Goal: Obtain resource: Obtain resource

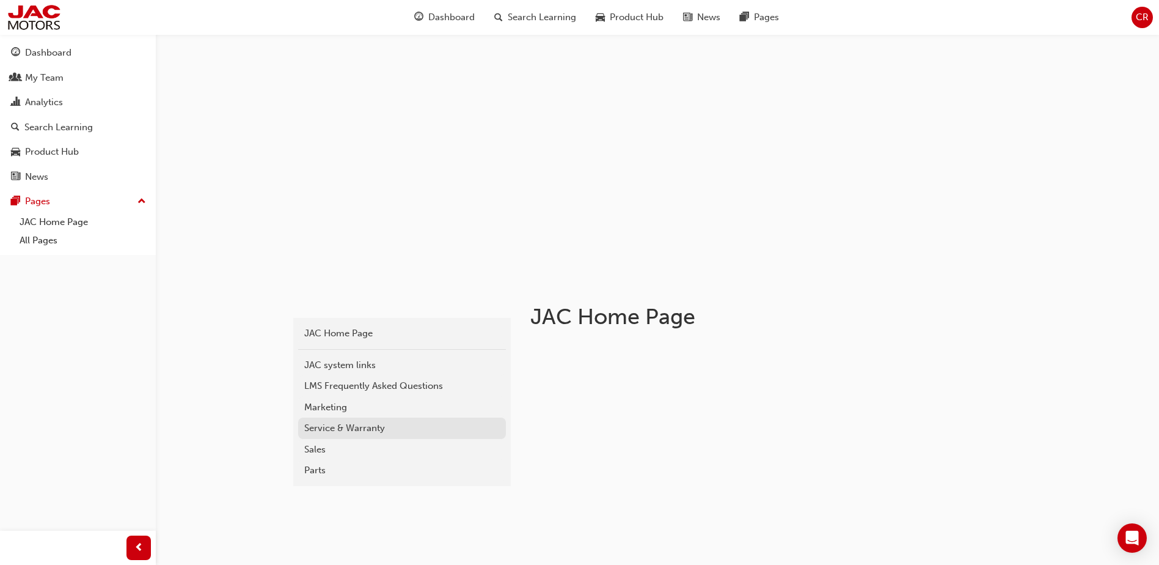
click at [365, 425] on div "Service & Warranty" at bounding box center [402, 428] width 196 height 14
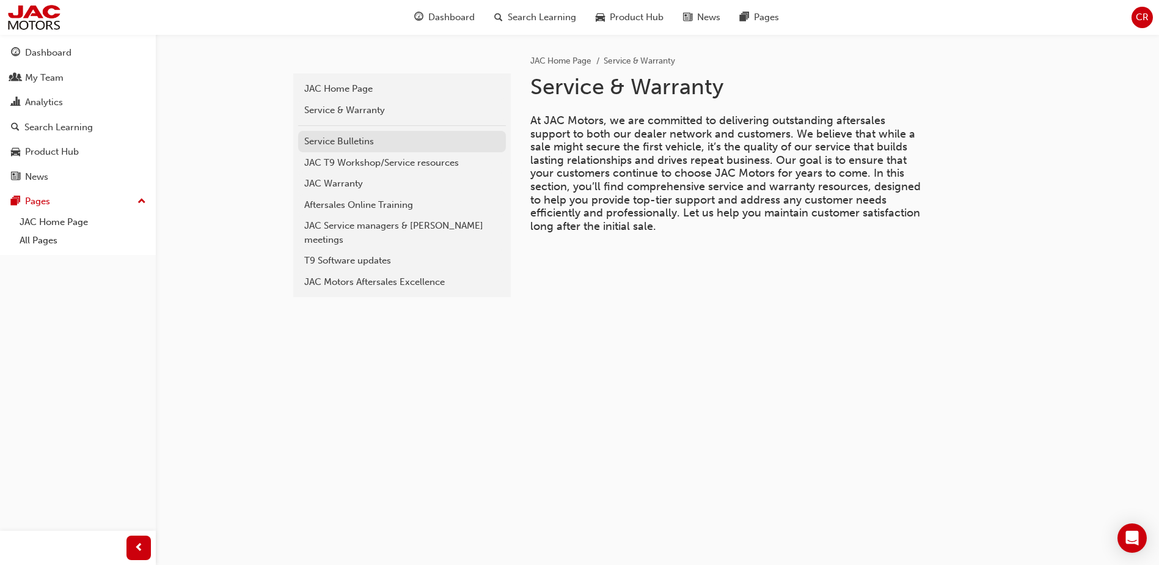
click at [361, 137] on div "Service Bulletins" at bounding box center [402, 141] width 196 height 14
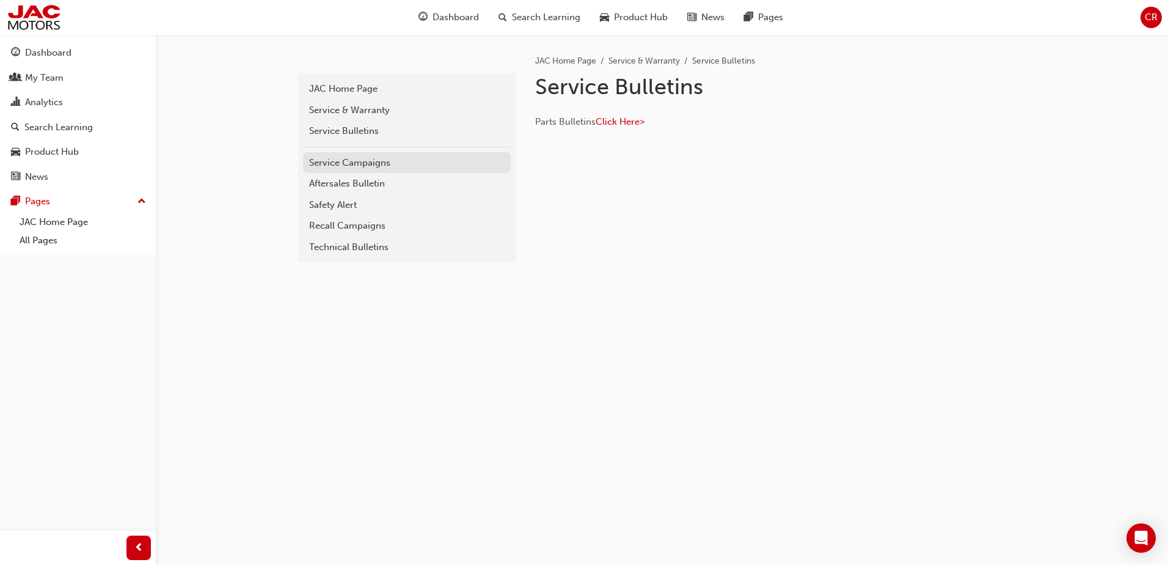
click at [369, 163] on div "Service Campaigns" at bounding box center [407, 163] width 196 height 14
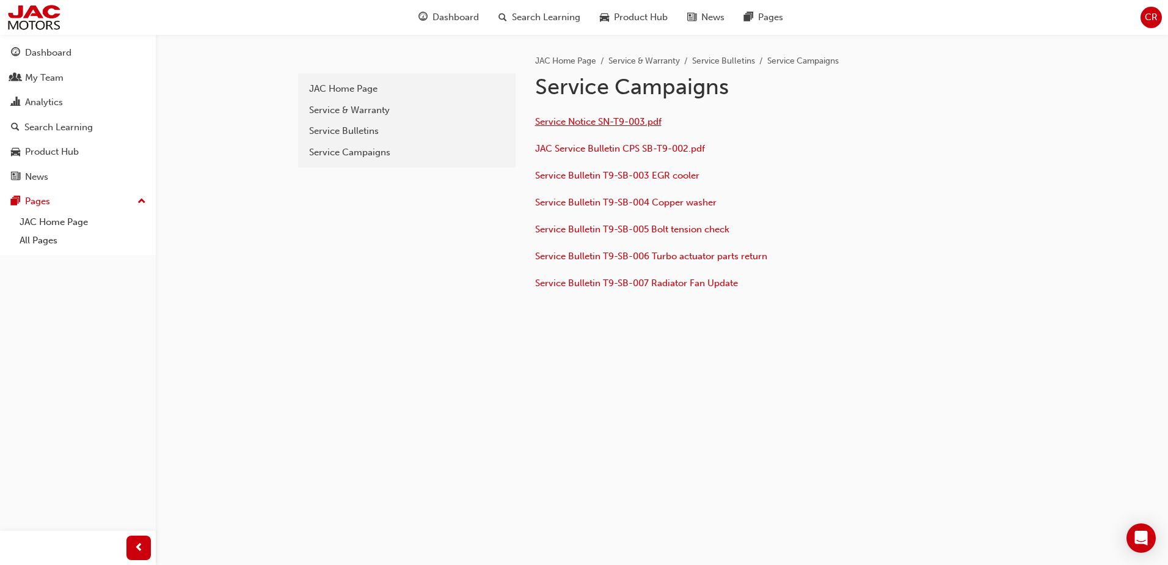
click at [581, 125] on span "Service Notice SN-T9-003.pdf" at bounding box center [598, 121] width 126 height 11
click at [367, 109] on div "Service & Warranty" at bounding box center [407, 110] width 196 height 14
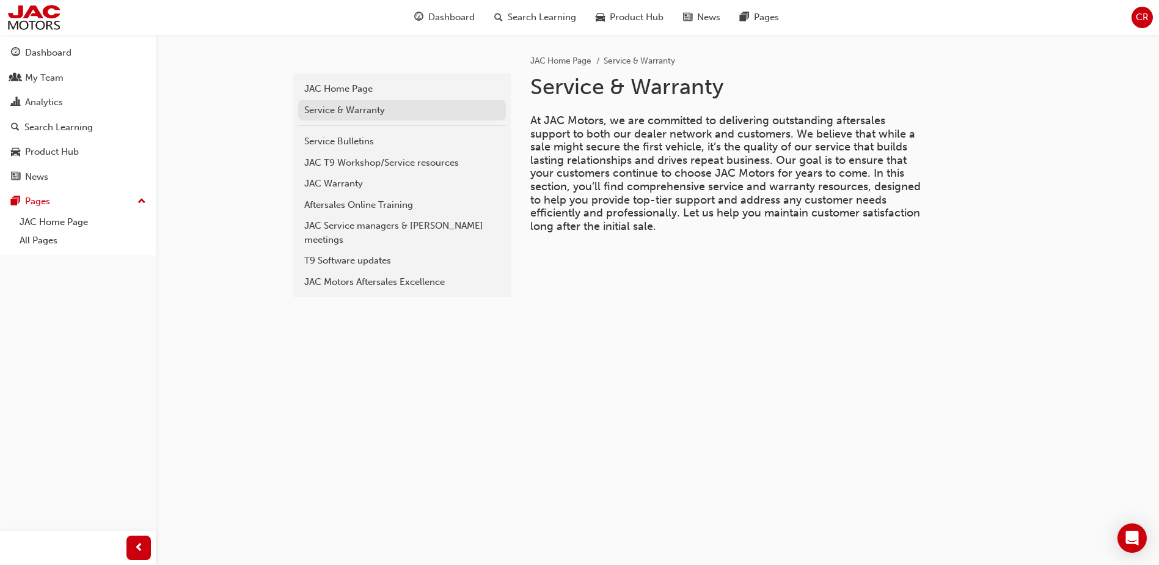
click at [362, 114] on div "Service & Warranty" at bounding box center [402, 110] width 196 height 14
click at [372, 140] on div "Service Bulletins" at bounding box center [402, 141] width 196 height 14
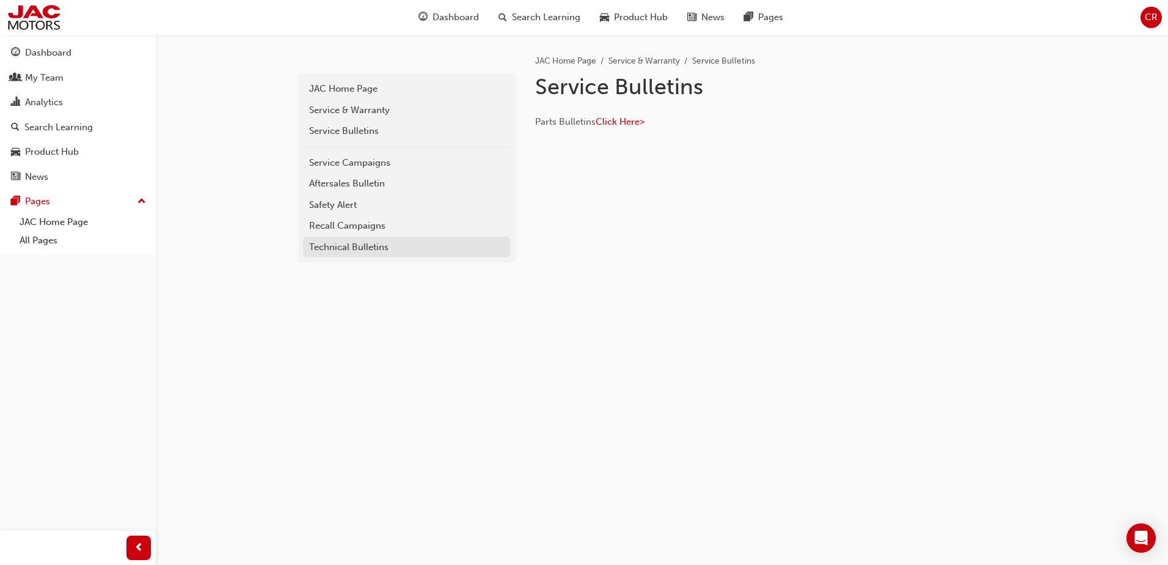
click at [359, 246] on div "Technical Bulletins" at bounding box center [407, 247] width 196 height 14
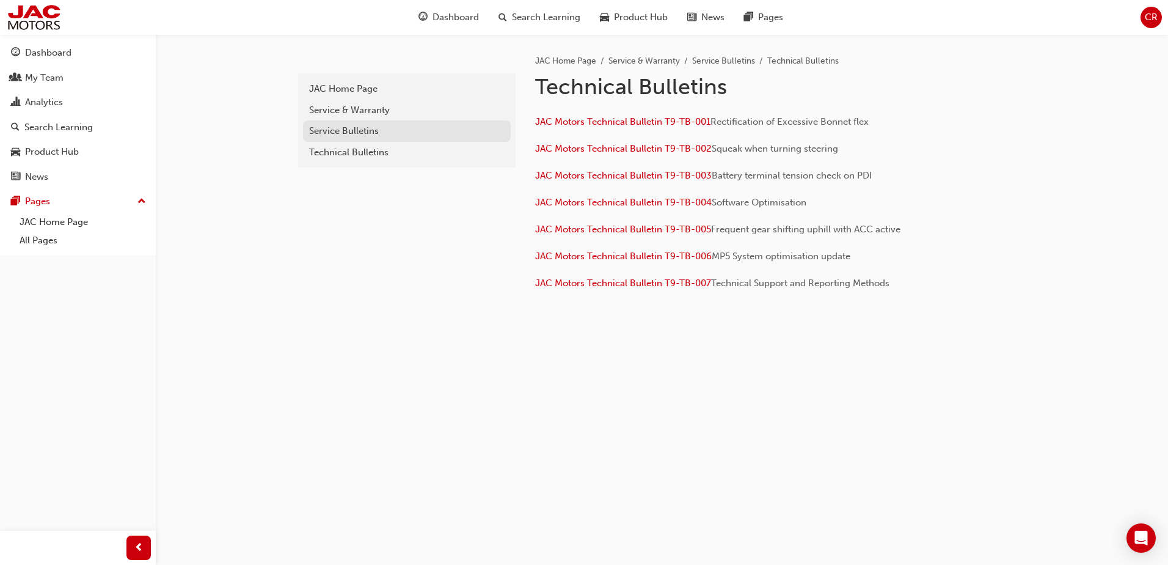
click at [370, 130] on div "Service Bulletins" at bounding box center [407, 131] width 196 height 14
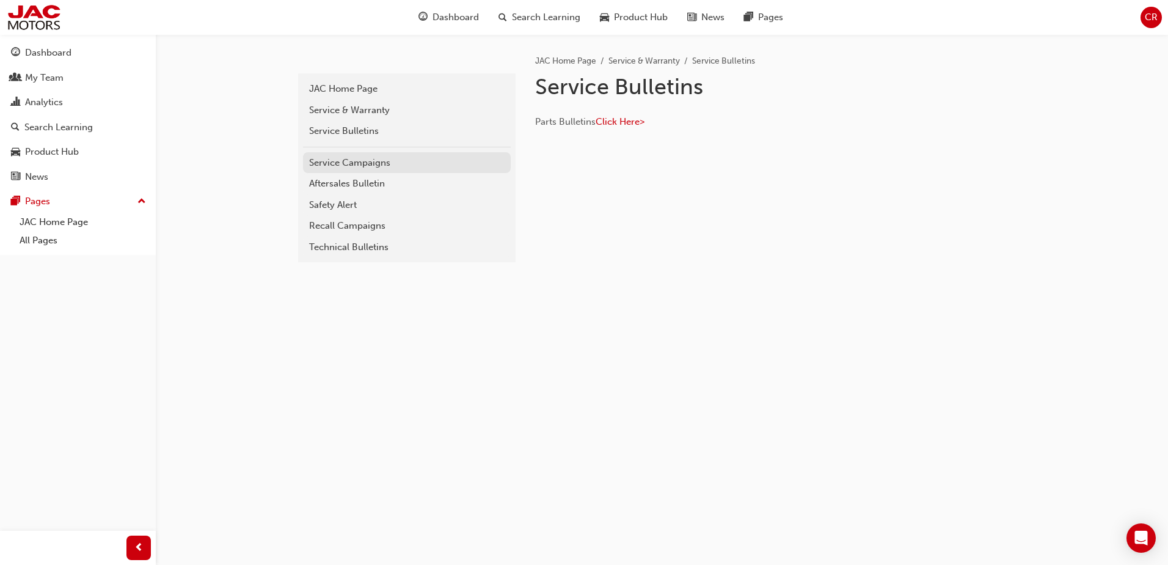
click at [378, 167] on div "Service Campaigns" at bounding box center [407, 163] width 196 height 14
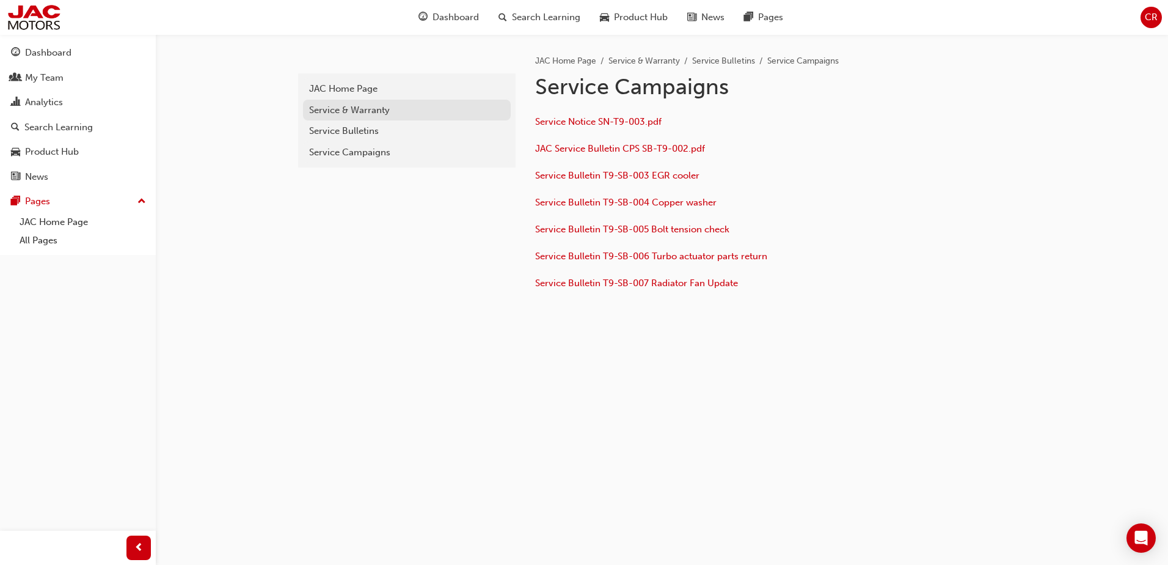
click at [359, 114] on div "Service & Warranty" at bounding box center [407, 110] width 196 height 14
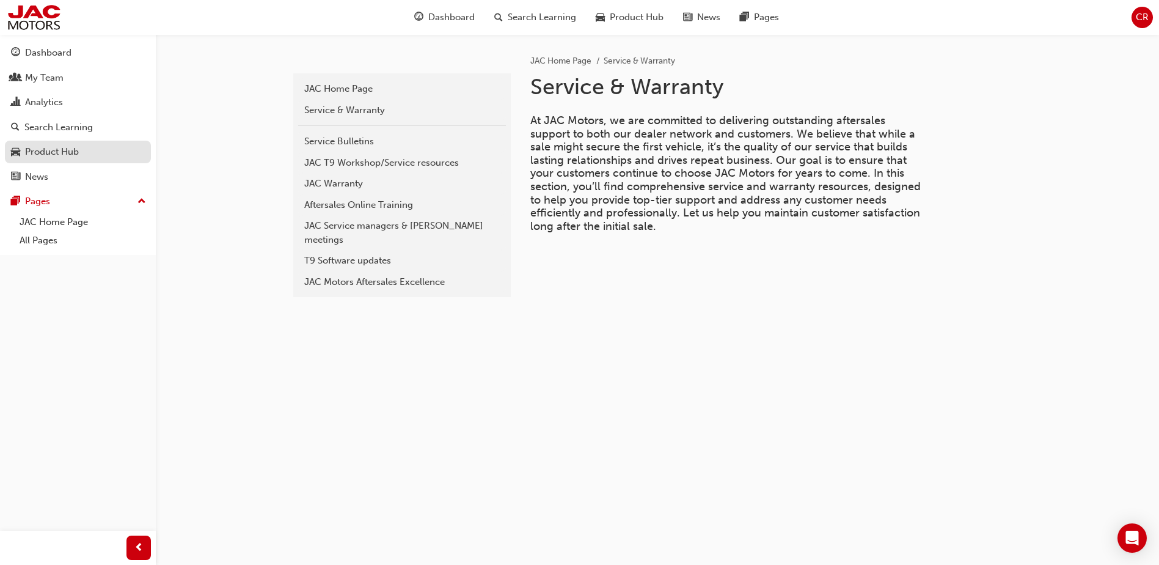
click at [48, 149] on div "Product Hub" at bounding box center [52, 152] width 54 height 14
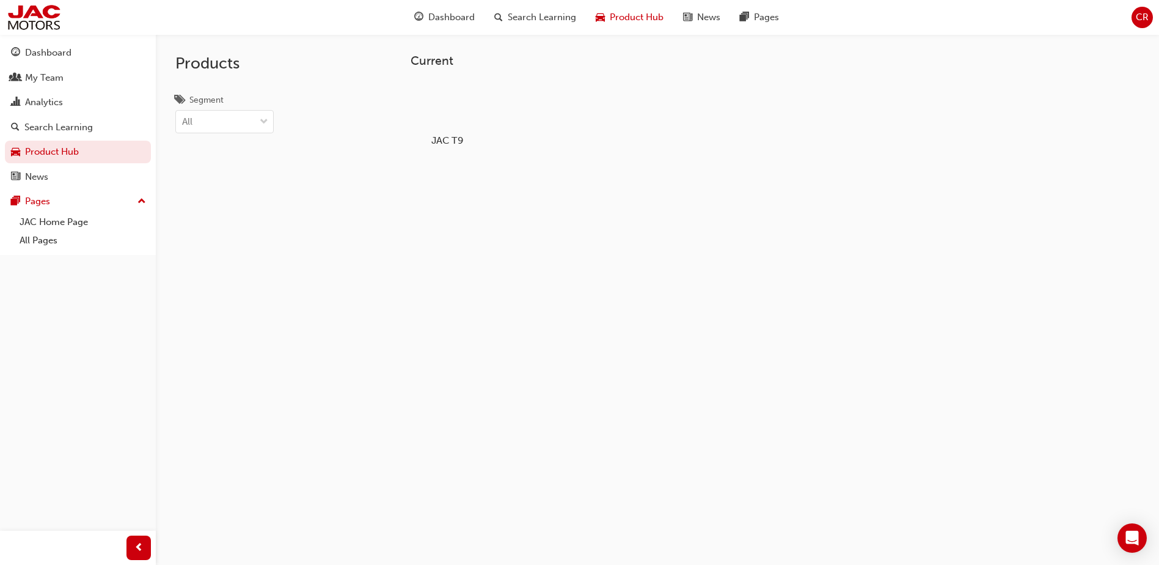
click at [447, 137] on h5 "JAC T9" at bounding box center [448, 140] width 68 height 12
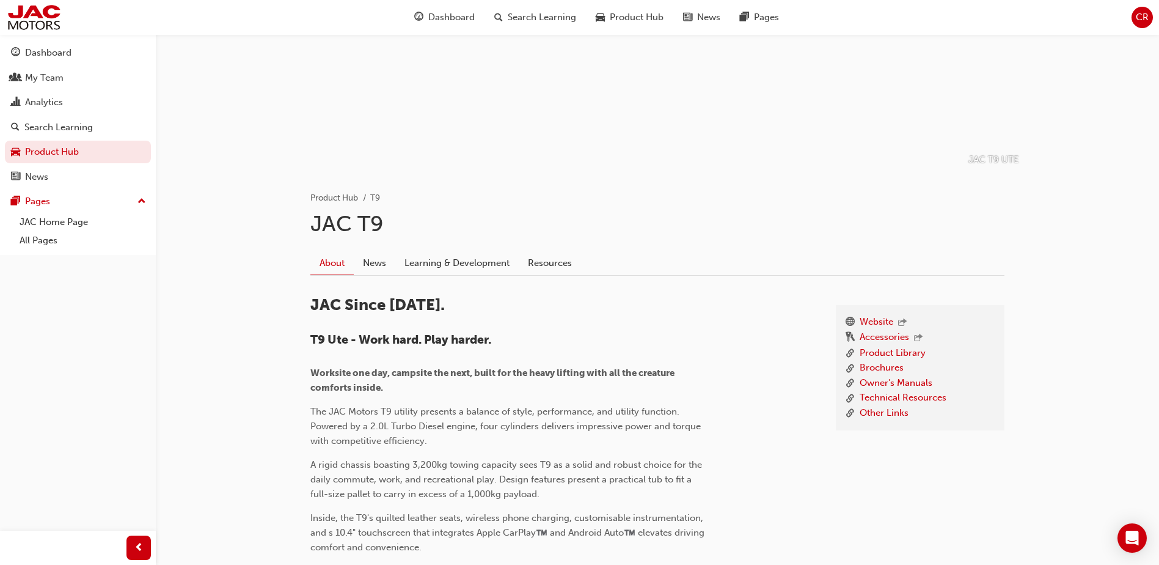
scroll to position [80, 0]
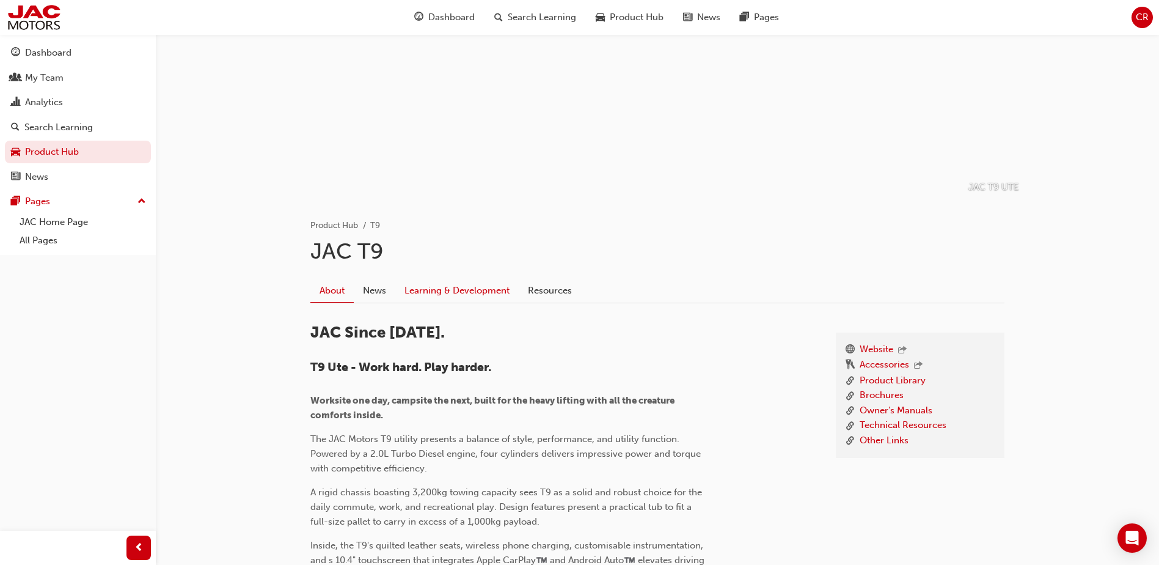
click at [456, 292] on link "Learning & Development" at bounding box center [456, 290] width 123 height 23
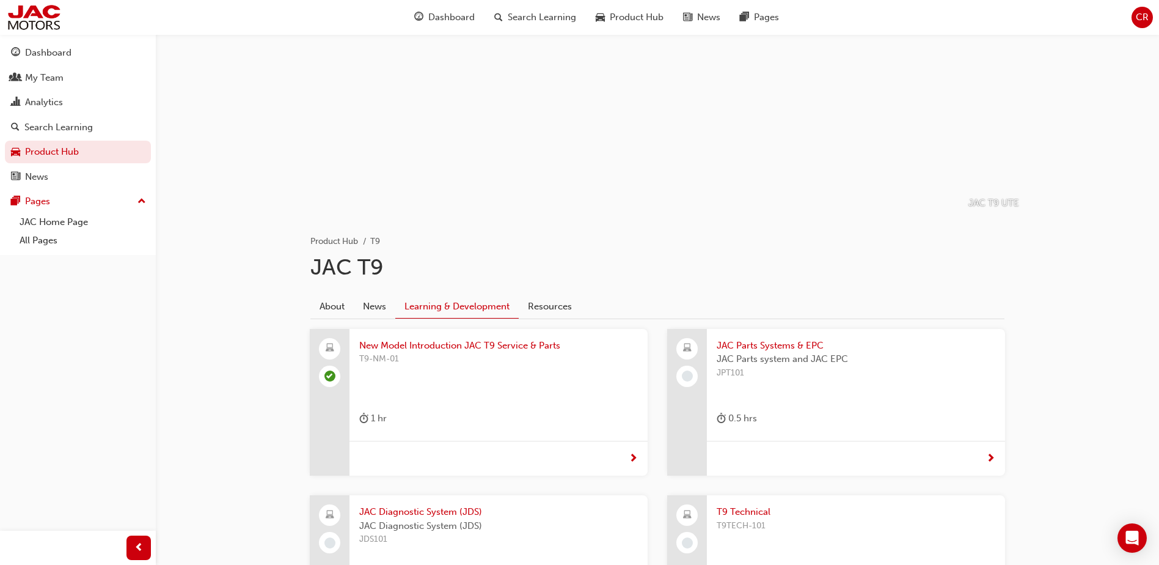
scroll to position [17, 0]
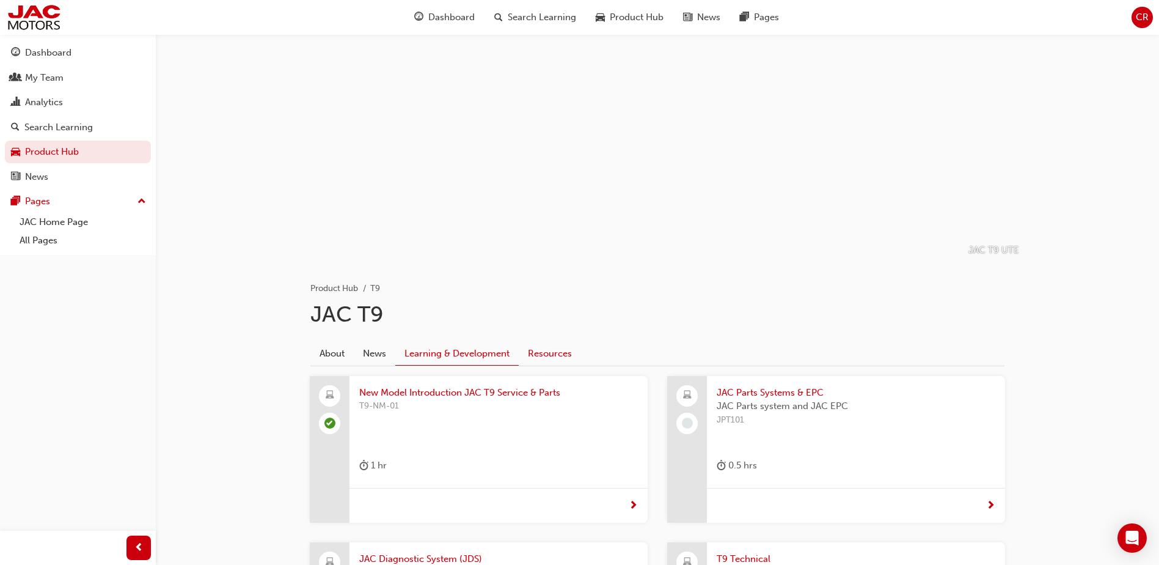
click at [551, 353] on link "Resources" at bounding box center [550, 353] width 62 height 23
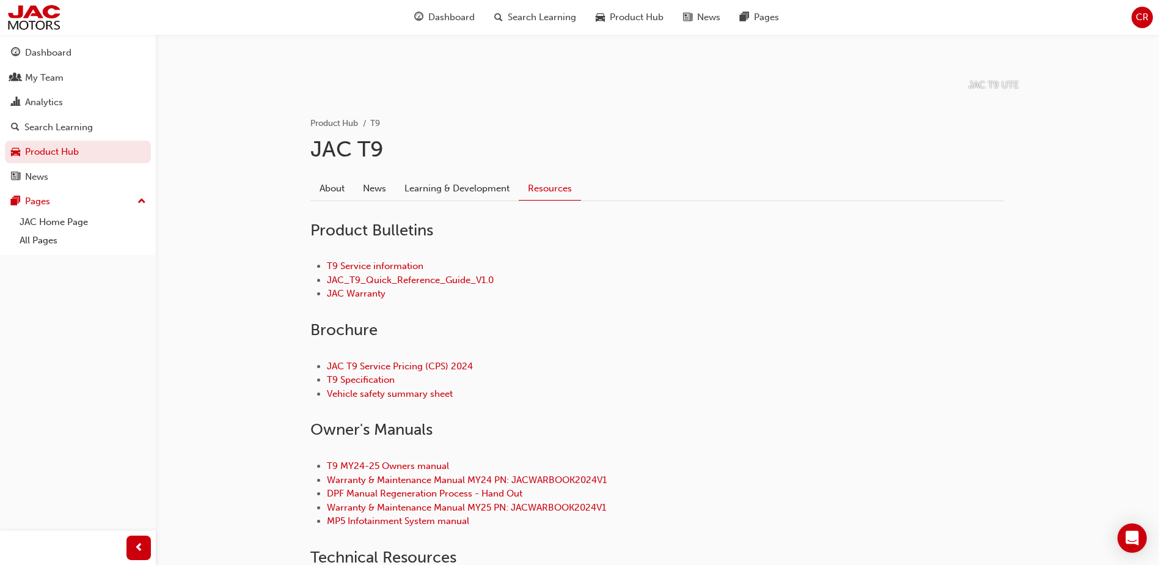
scroll to position [200, 0]
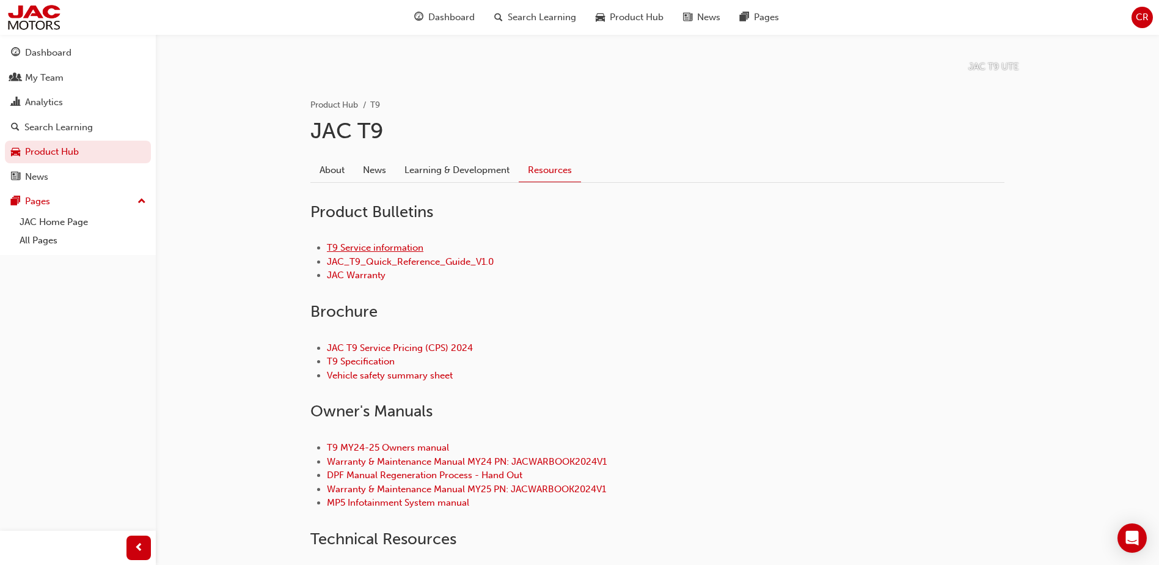
click at [389, 251] on link "T9 Service information" at bounding box center [375, 247] width 97 height 11
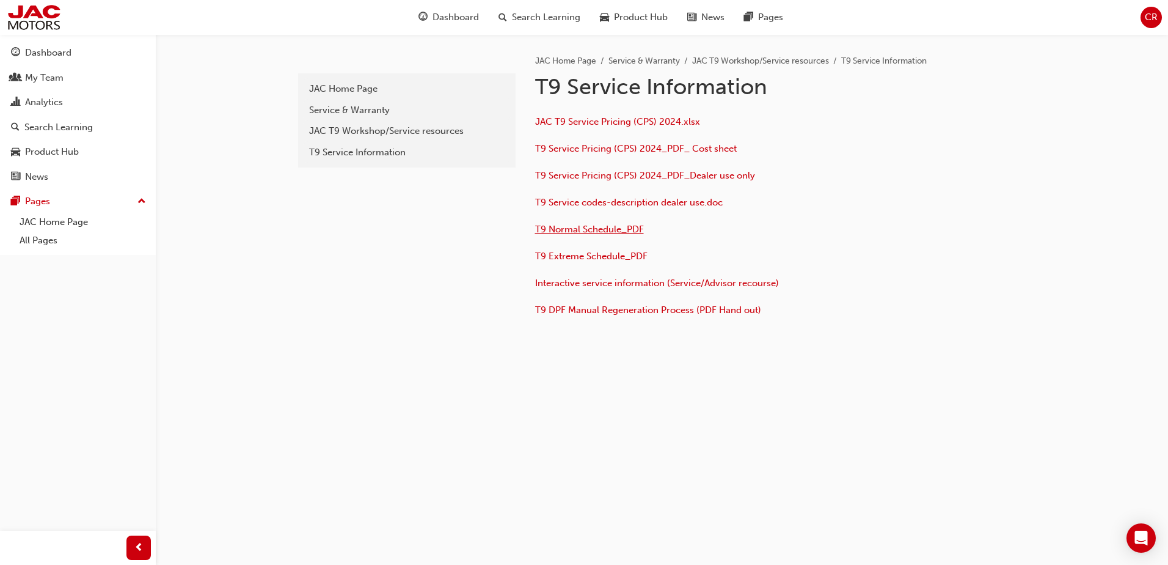
click at [603, 230] on span "T9 Normal Schedule_PDF" at bounding box center [589, 229] width 109 height 11
